Goal: Task Accomplishment & Management: Use online tool/utility

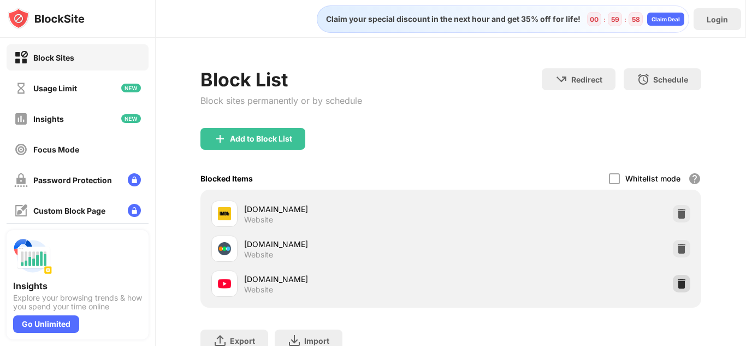
click at [676, 282] on img at bounding box center [681, 283] width 11 height 11
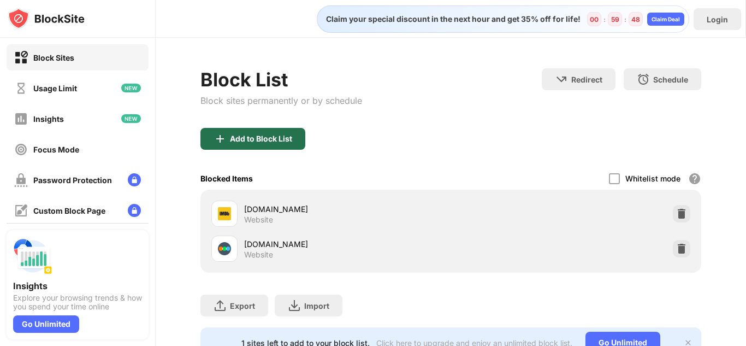
click at [245, 130] on div "Add to Block List" at bounding box center [252, 139] width 105 height 22
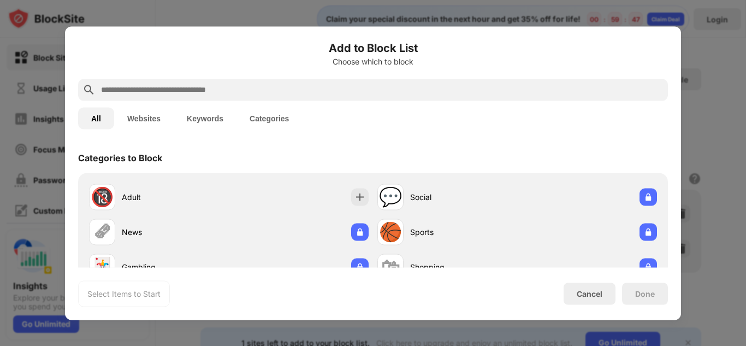
click at [375, 85] on input "text" at bounding box center [381, 89] width 563 height 13
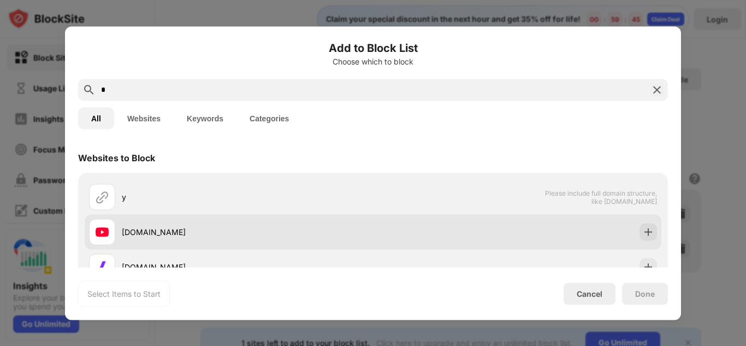
type input "*"
click at [344, 230] on div "[DOMAIN_NAME]" at bounding box center [247, 231] width 251 height 11
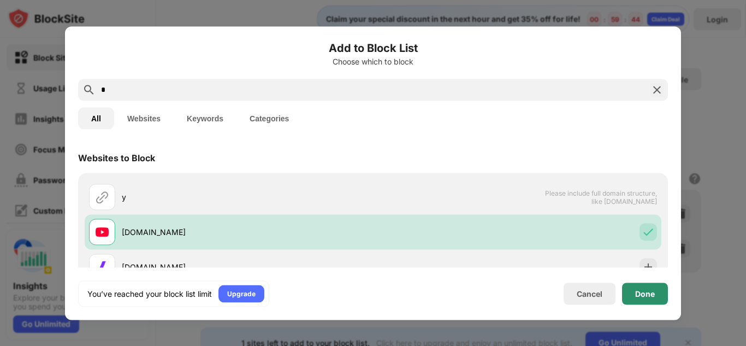
click at [626, 292] on div "Done" at bounding box center [645, 293] width 46 height 22
